Goal: Transaction & Acquisition: Obtain resource

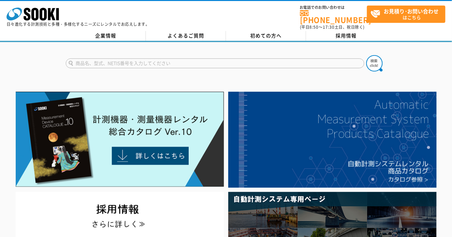
drag, startPoint x: 262, startPoint y: 60, endPoint x: 284, endPoint y: 64, distance: 23.2
click at [262, 60] on input "text" at bounding box center [215, 64] width 299 height 10
paste input "2ACBE"
type input "2ACBE"
click at [378, 57] on img at bounding box center [374, 63] width 16 height 16
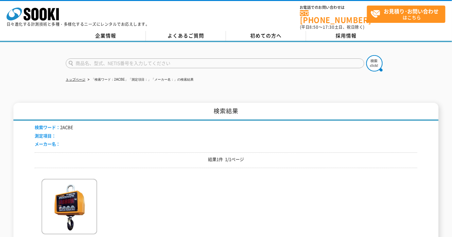
scroll to position [59, 0]
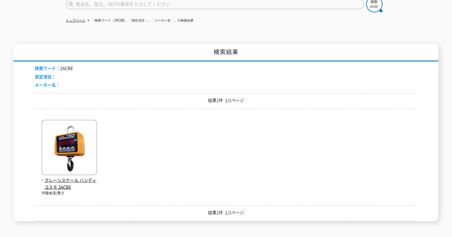
drag, startPoint x: 80, startPoint y: 188, endPoint x: 77, endPoint y: 178, distance: 10.3
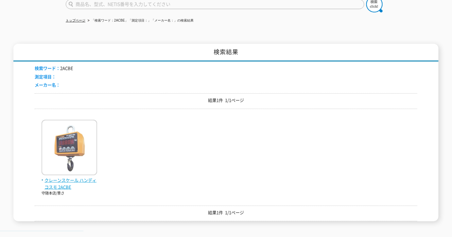
click at [80, 191] on p "守随本店/重さ" at bounding box center [70, 194] width 56 height 6
click at [69, 153] on img at bounding box center [70, 148] width 56 height 57
